Goal: Book appointment/travel/reservation

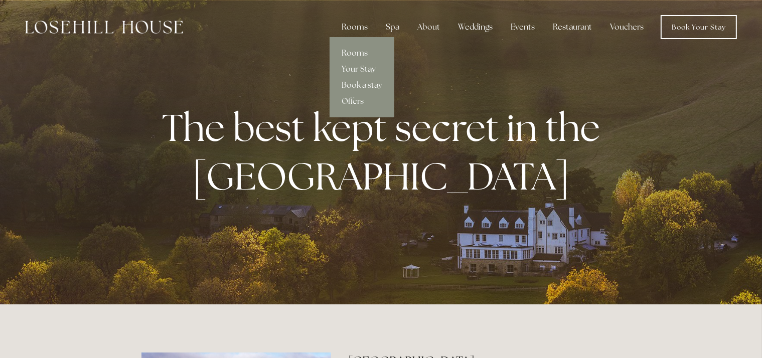
click at [357, 51] on link "Rooms" at bounding box center [362, 53] width 65 height 16
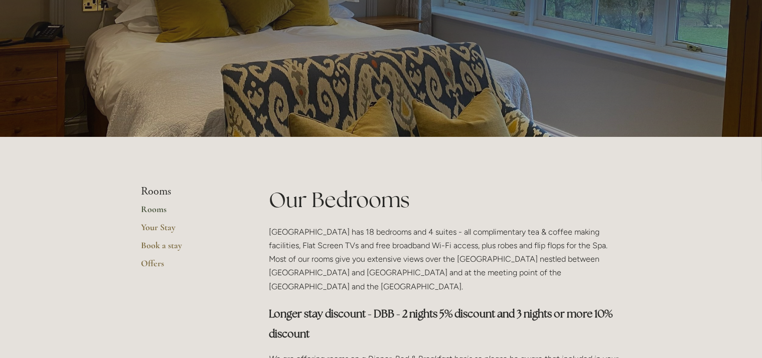
scroll to position [46, 0]
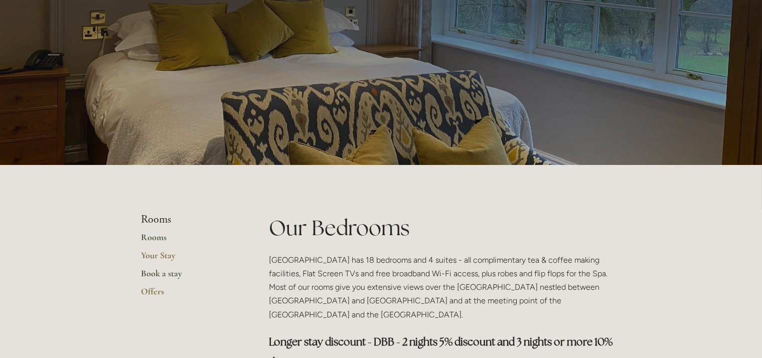
click at [163, 274] on link "Book a stay" at bounding box center [190, 277] width 96 height 18
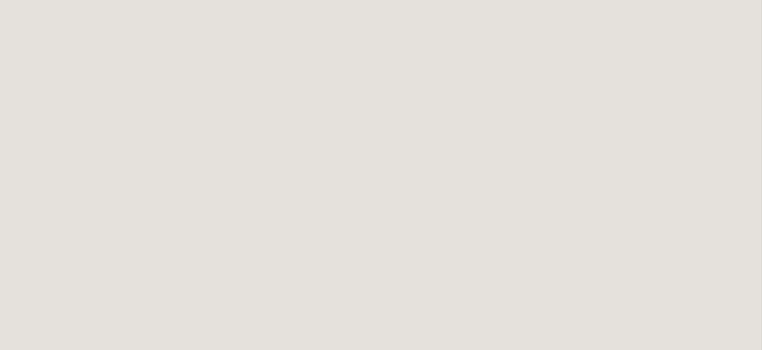
scroll to position [972, 0]
